Goal: Task Accomplishment & Management: Manage account settings

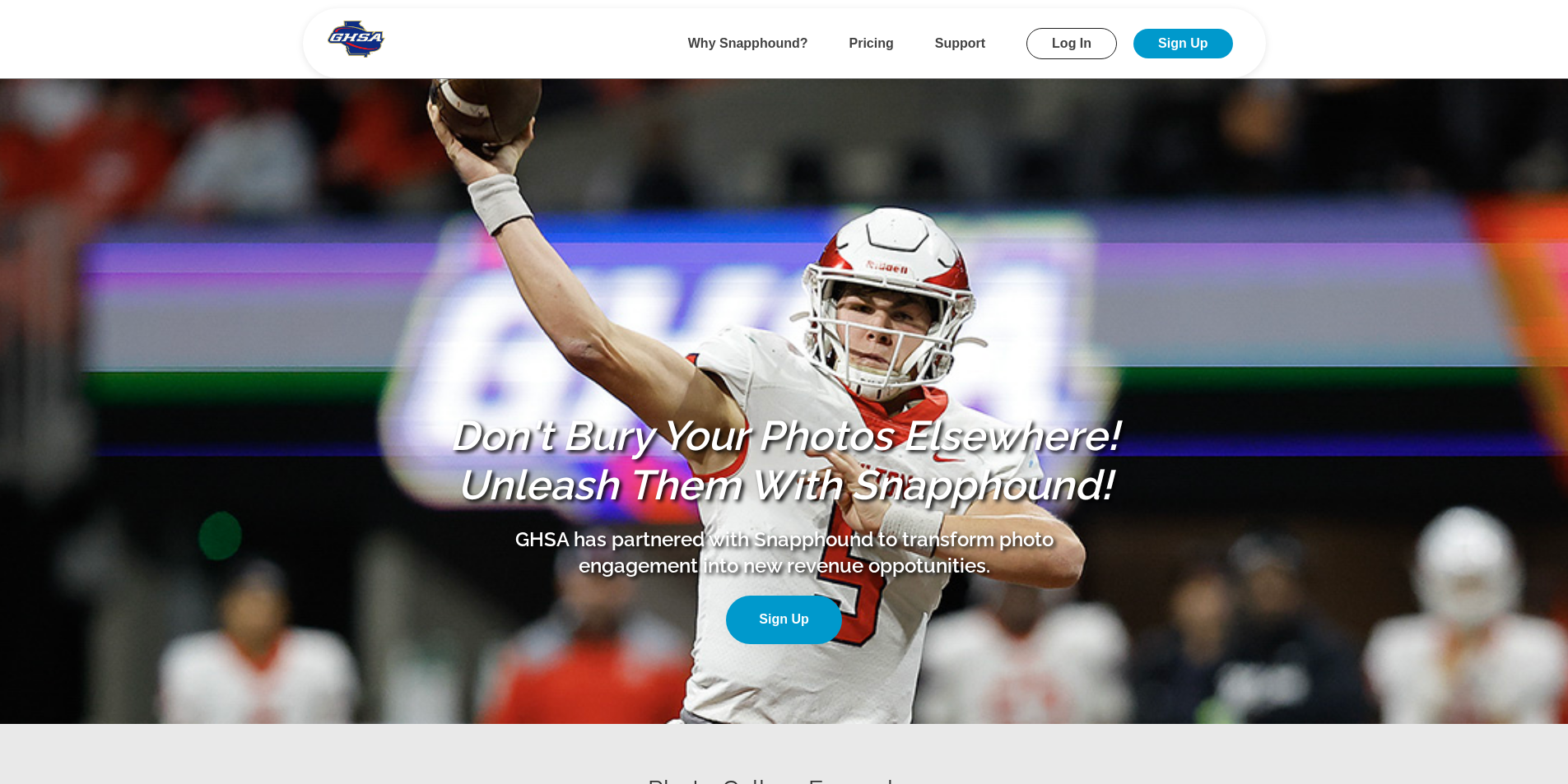
click at [1075, 49] on link "Log In" at bounding box center [1071, 44] width 90 height 31
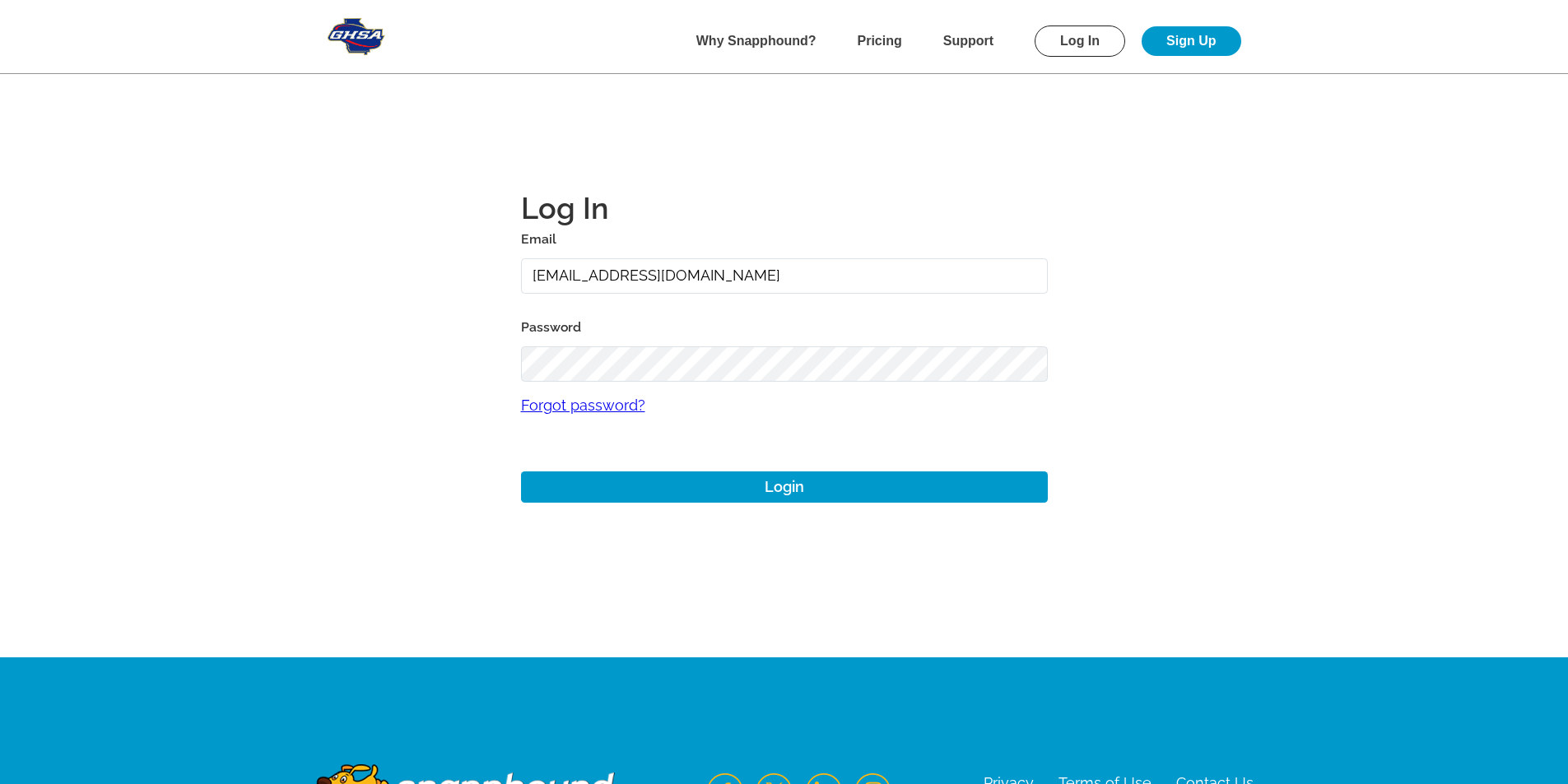
click at [734, 281] on input "[EMAIL_ADDRESS][DOMAIN_NAME]" at bounding box center [784, 275] width 527 height 35
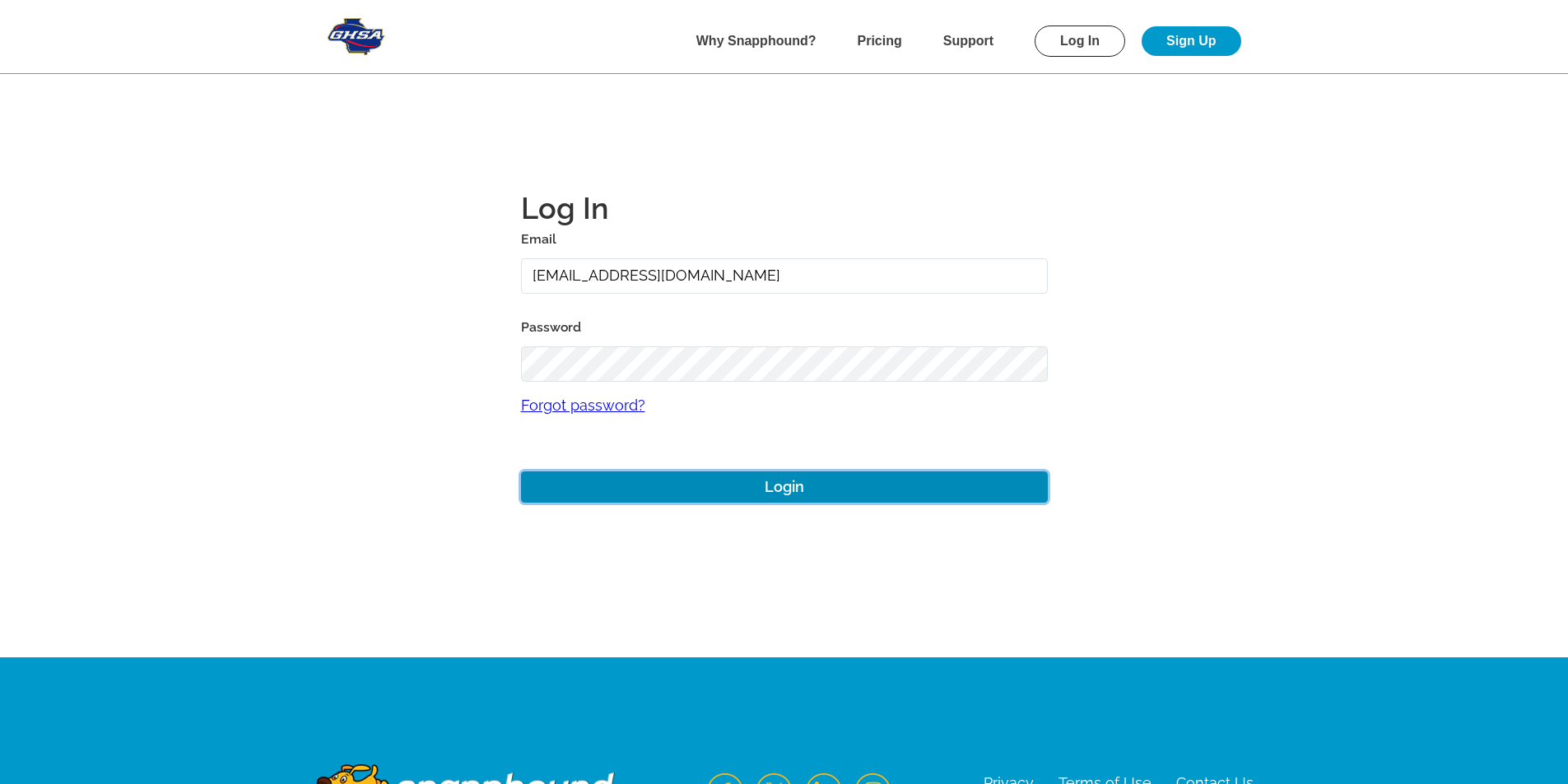
click at [793, 479] on button "Login" at bounding box center [784, 487] width 527 height 32
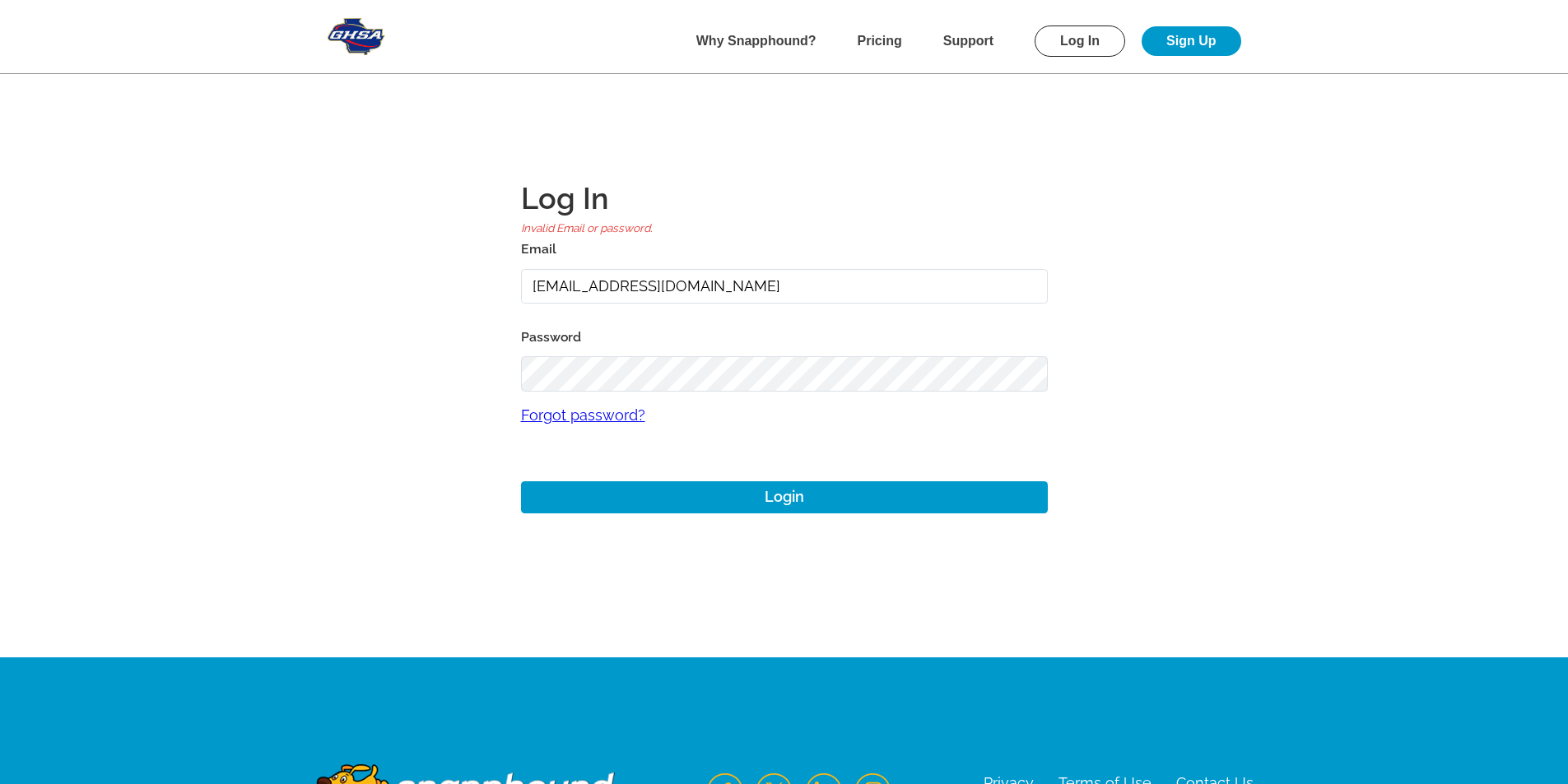
click at [608, 289] on input "[EMAIL_ADDRESS][DOMAIN_NAME]" at bounding box center [784, 287] width 527 height 35
type input "[EMAIL_ADDRESS][DOMAIN_NAME]"
click at [398, 263] on main "Log In Invalid Email or password. Email [EMAIL_ADDRESS][DOMAIN_NAME] Password F…" at bounding box center [784, 329] width 1185 height 657
click at [350, 236] on main "Log In Invalid Email or password. Email [EMAIL_ADDRESS][DOMAIN_NAME] Password F…" at bounding box center [784, 329] width 1185 height 657
click at [1093, 329] on main "Log In Invalid Email or password. Email [EMAIL_ADDRESS][DOMAIN_NAME] Password F…" at bounding box center [784, 329] width 1185 height 657
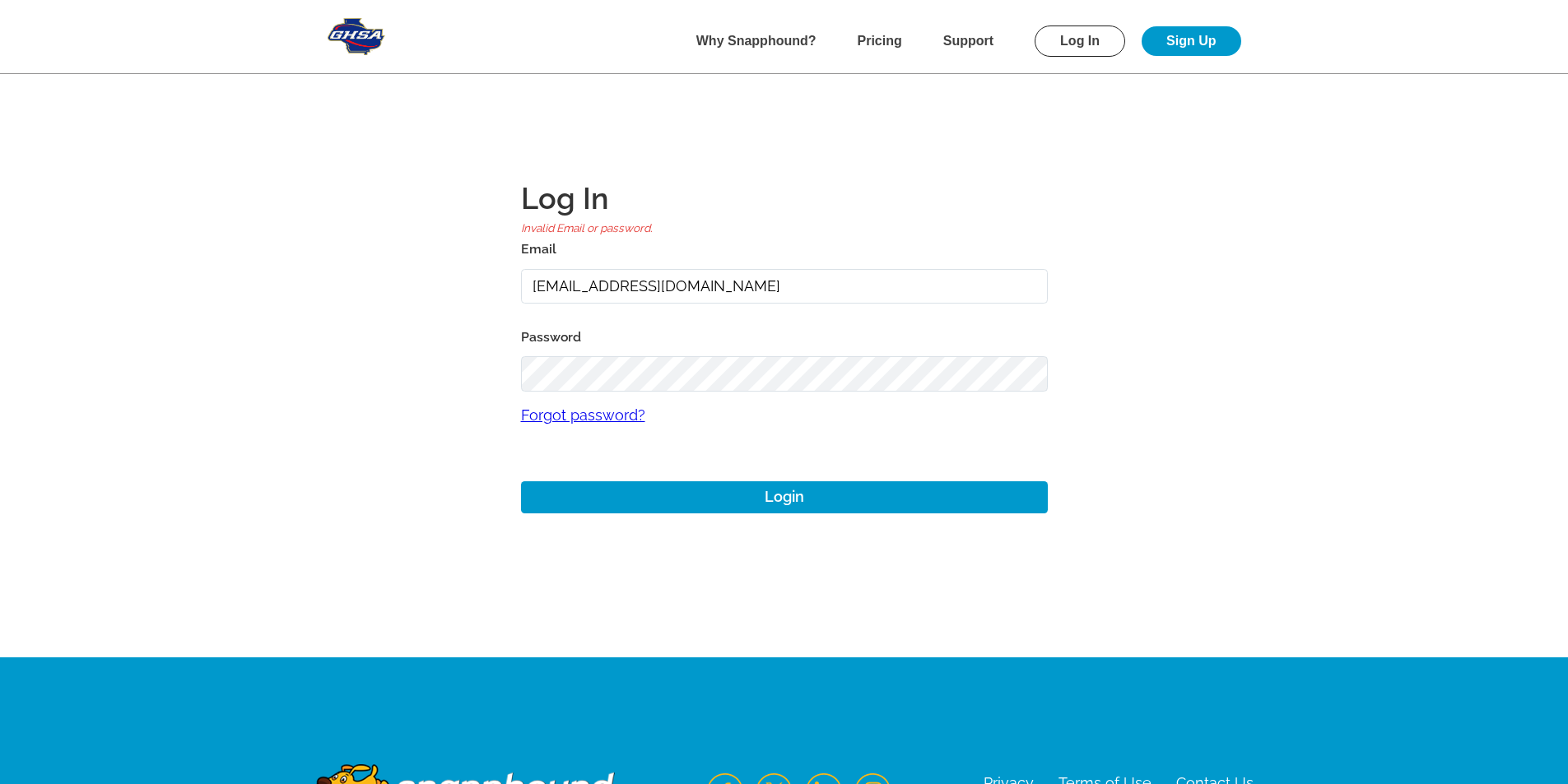
click at [1150, 154] on main "Log In Invalid Email or password. Email [EMAIL_ADDRESS][DOMAIN_NAME] Password F…" at bounding box center [784, 329] width 1185 height 657
